Goal: Transaction & Acquisition: Book appointment/travel/reservation

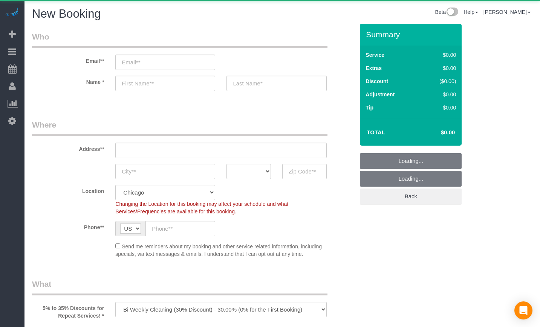
select select "object:698"
select select "512"
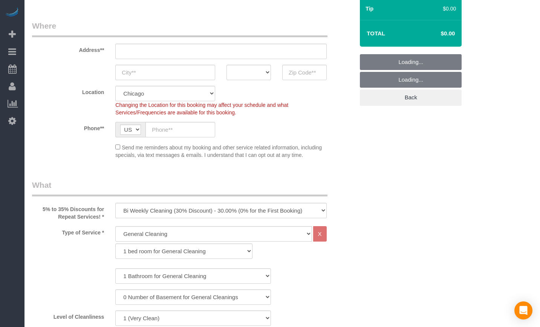
scroll to position [125, 0]
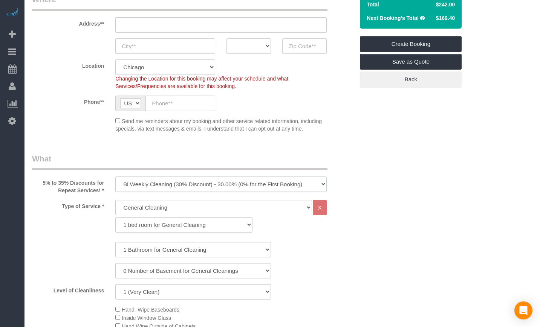
click at [182, 185] on select "One Time Cleaning Weekly Cleaning (35% Discount) - 35.00% (0% for the First Boo…" at bounding box center [220, 184] width 211 height 15
click at [256, 210] on select "General Cleaning Deep Cleaning Move-in / Move-out Cleaning COUNTS Cleaning" at bounding box center [213, 207] width 196 height 15
click at [115, 200] on select "General Cleaning Deep Cleaning Move-in / Move-out Cleaning COUNTS Cleaning" at bounding box center [213, 207] width 196 height 15
click at [235, 185] on select "One Time Cleaning Weekly Cleaning (35% Discount) - 35.00% (0% for the First Boo…" at bounding box center [220, 184] width 211 height 15
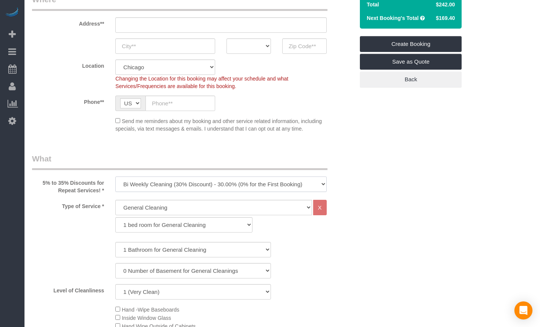
select select "object:699"
click at [115, 177] on select "One Time Cleaning Weekly Cleaning (35% Discount) - 35.00% (0% for the First Boo…" at bounding box center [220, 184] width 211 height 15
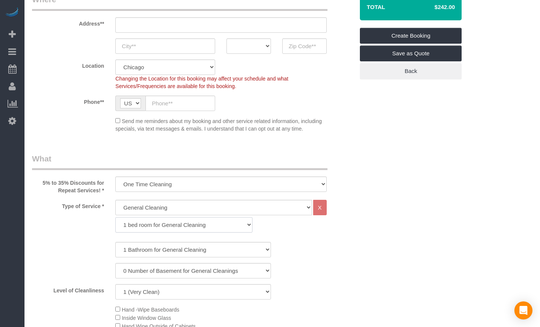
click at [182, 228] on select "1 bed room for General Cleaning 2 bed room for General Cleaning 3 bed room for …" at bounding box center [183, 224] width 137 height 15
select select "287"
click at [115, 217] on select "1 bed room for General Cleaning 2 bed room for General Cleaning 3 bed room for …" at bounding box center [183, 224] width 137 height 15
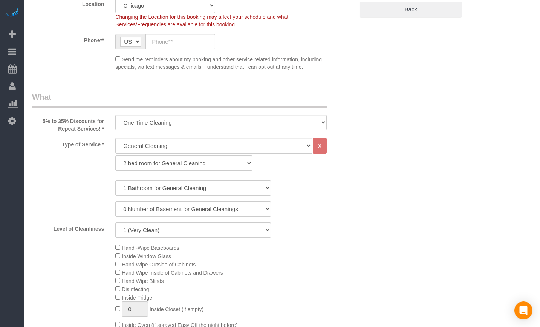
scroll to position [188, 0]
click at [178, 226] on select "1 (Very Clean) 2 3 4 5 (Average Condition) 6 7 8 9 10 (Extremely Dirty)" at bounding box center [193, 229] width 156 height 15
click at [226, 225] on select "1 (Very Clean) 2 3 4 5 (Average Condition) 6 7 8 9 10 (Extremely Dirty)" at bounding box center [193, 229] width 156 height 15
select select "4"
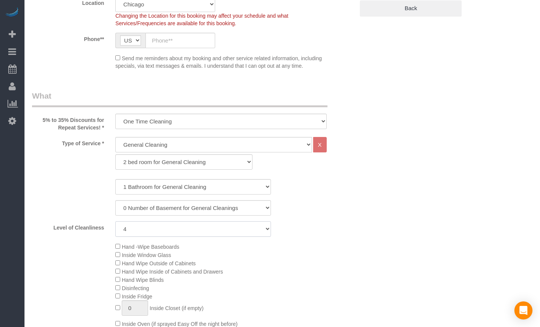
click at [115, 222] on select "1 (Very Clean) 2 3 4 5 (Average Condition) 6 7 8 9 10 (Extremely Dirty)" at bounding box center [193, 229] width 156 height 15
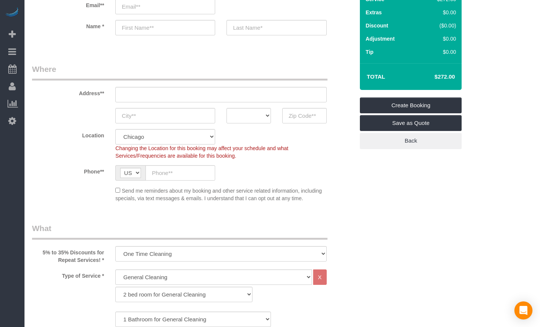
scroll to position [0, 0]
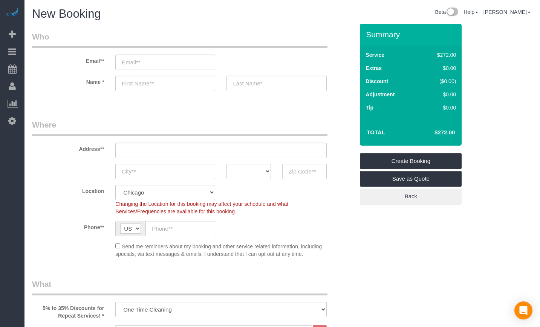
drag, startPoint x: 456, startPoint y: 133, endPoint x: 435, endPoint y: 131, distance: 20.4
click at [435, 131] on td "$272.00" at bounding box center [433, 132] width 49 height 19
click at [351, 242] on div "Send me reminders about my booking and other service related information, inclu…" at bounding box center [193, 250] width 334 height 16
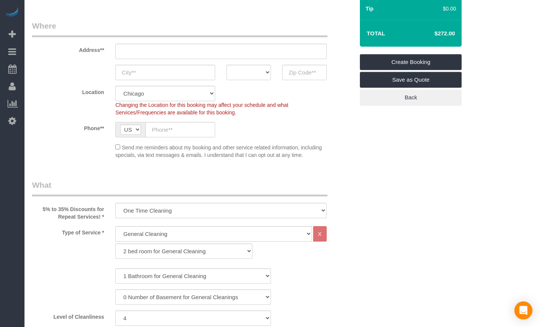
scroll to position [125, 0]
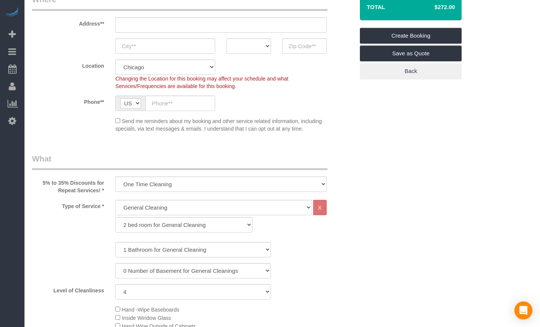
drag, startPoint x: 457, startPoint y: 10, endPoint x: 431, endPoint y: 10, distance: 25.2
click at [431, 10] on td "$272.00" at bounding box center [433, 7] width 49 height 19
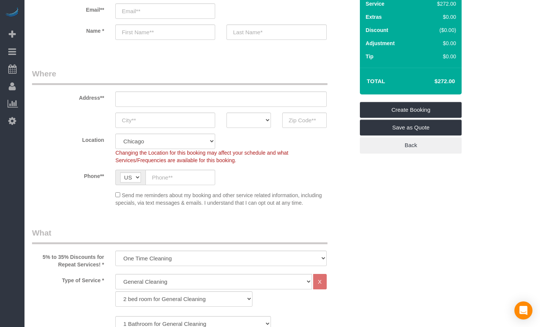
scroll to position [0, 0]
